Goal: Task Accomplishment & Management: Manage account settings

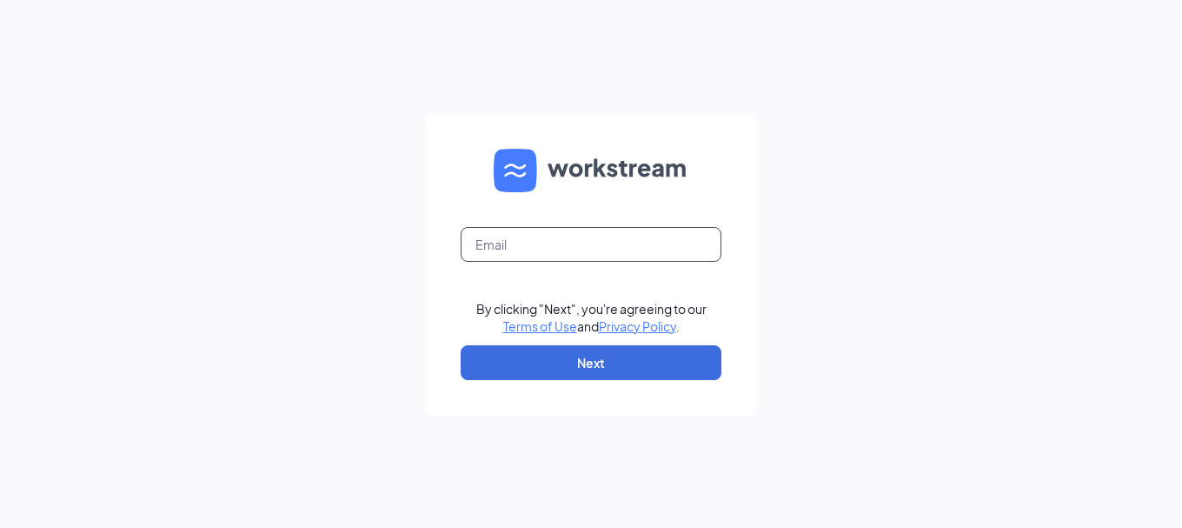
click at [522, 248] on input "text" at bounding box center [591, 244] width 261 height 35
type input "acesmarionva@gmail.com"
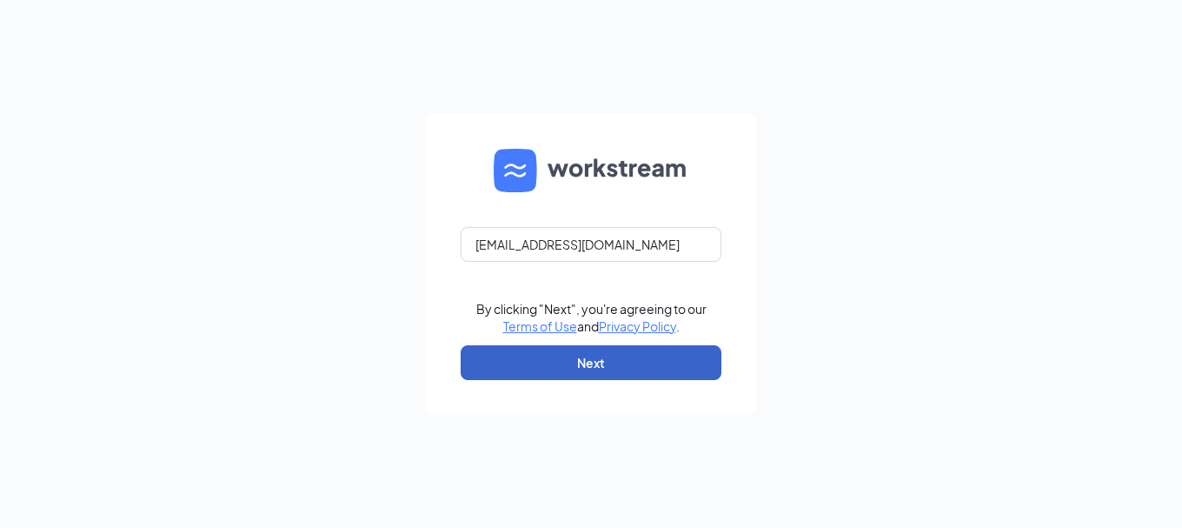
click at [639, 357] on button "Next" at bounding box center [591, 362] width 261 height 35
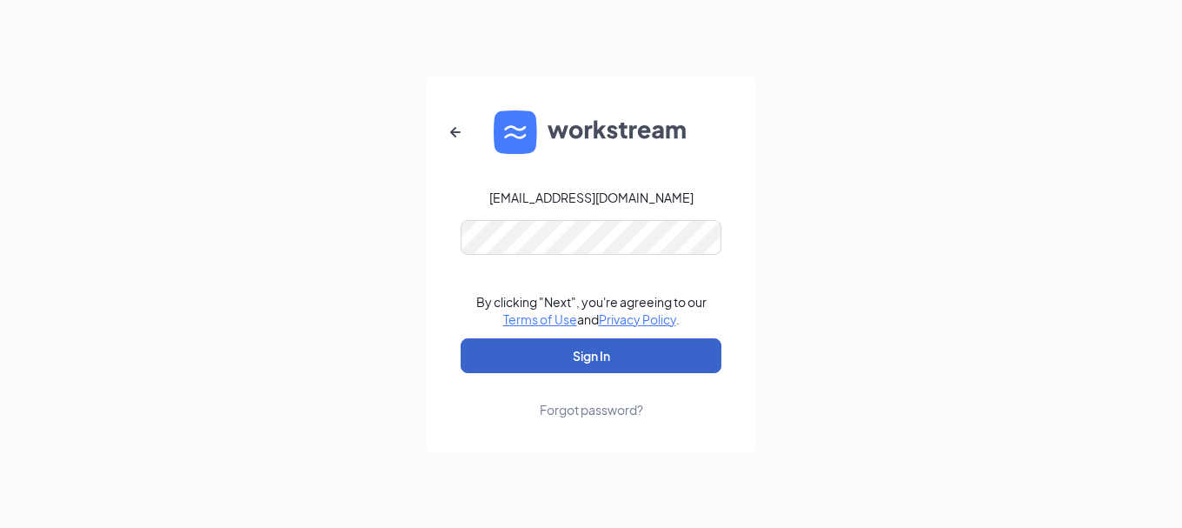
click at [644, 361] on button "Sign In" at bounding box center [591, 355] width 261 height 35
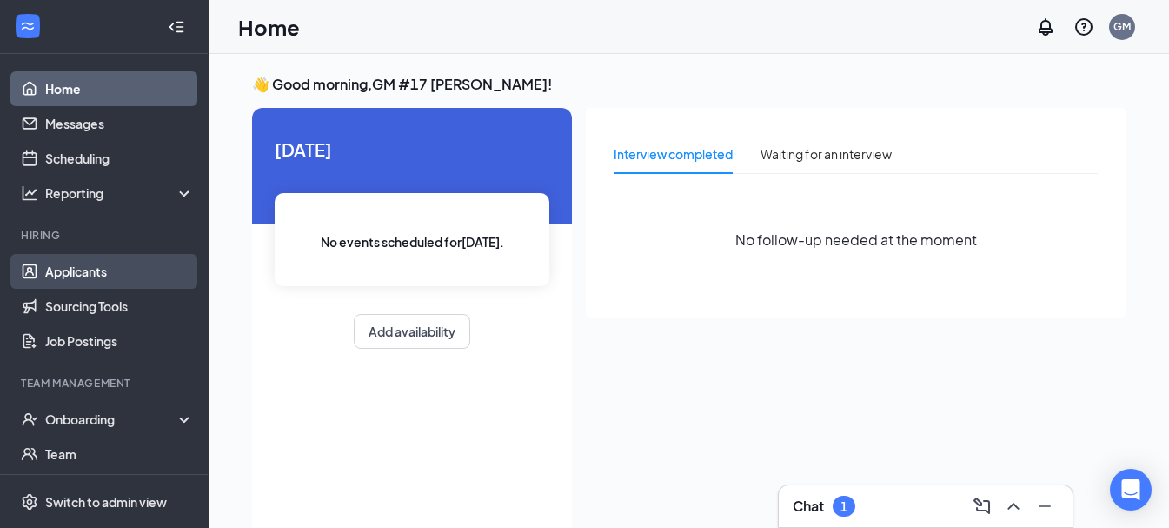
click at [83, 283] on link "Applicants" at bounding box center [119, 271] width 149 height 35
